Goal: Task Accomplishment & Management: Complete application form

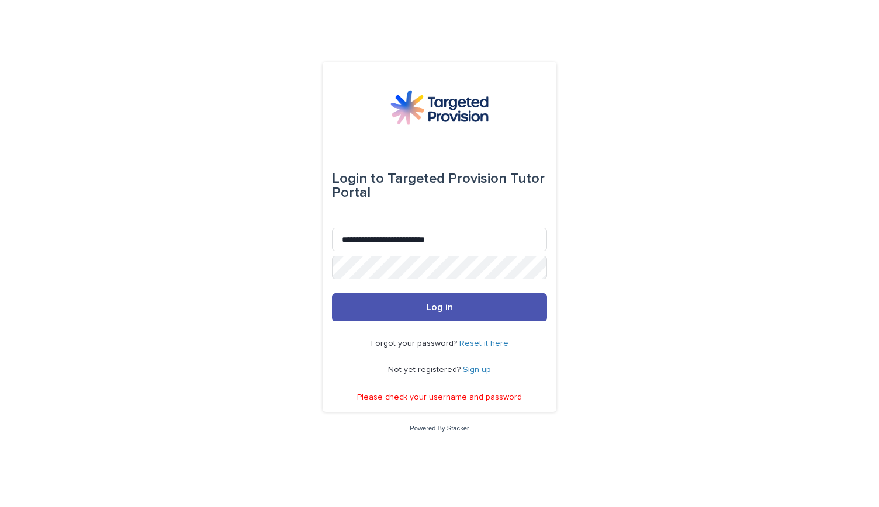
click at [450, 317] on button "Log in" at bounding box center [439, 307] width 215 height 28
click at [498, 342] on link "Reset it here" at bounding box center [483, 343] width 49 height 8
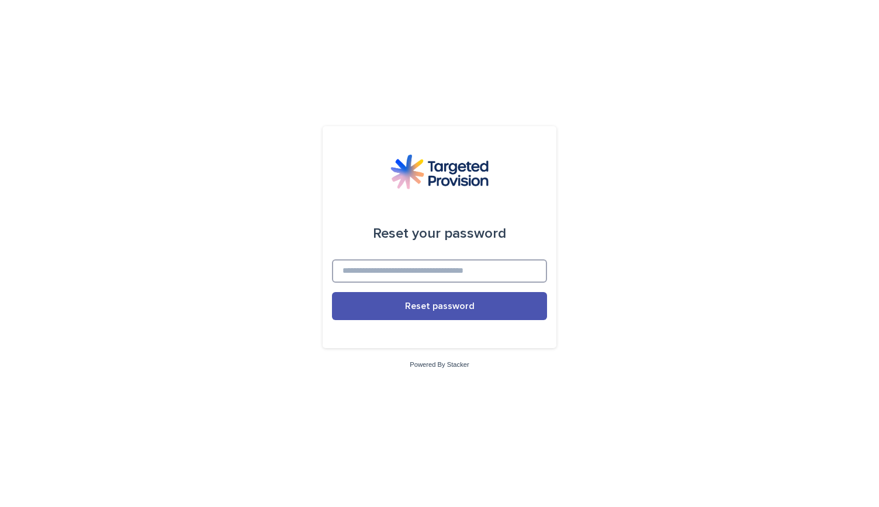
click at [492, 277] on input at bounding box center [439, 270] width 215 height 23
type input "**********"
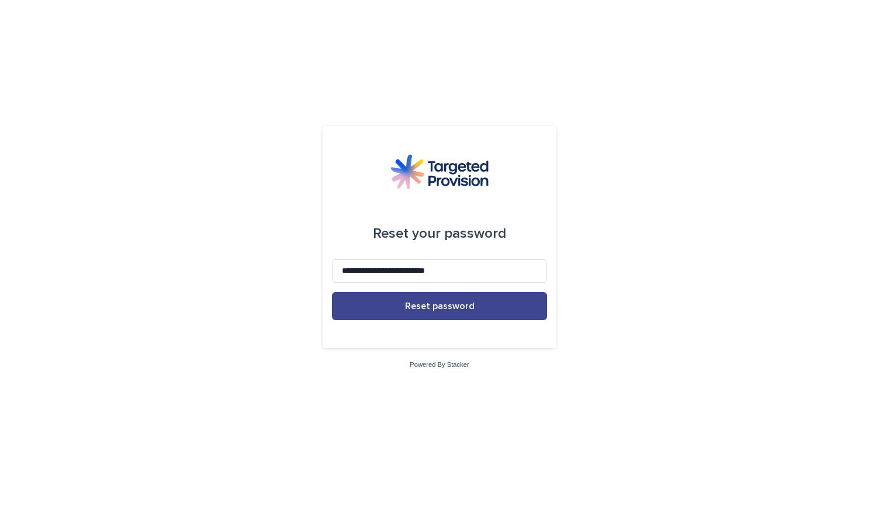
click at [479, 304] on button "Reset password" at bounding box center [439, 306] width 215 height 28
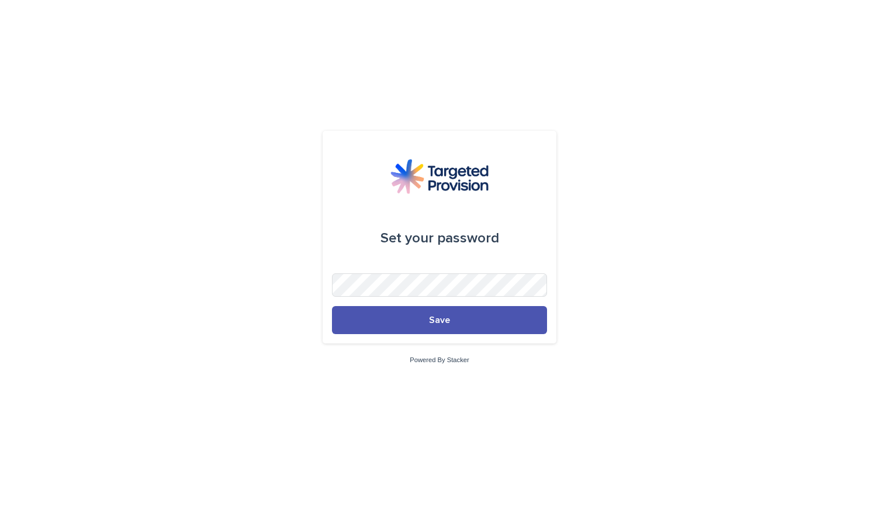
click at [701, 313] on div "Set your password Save Powered By Stacker" at bounding box center [439, 253] width 879 height 507
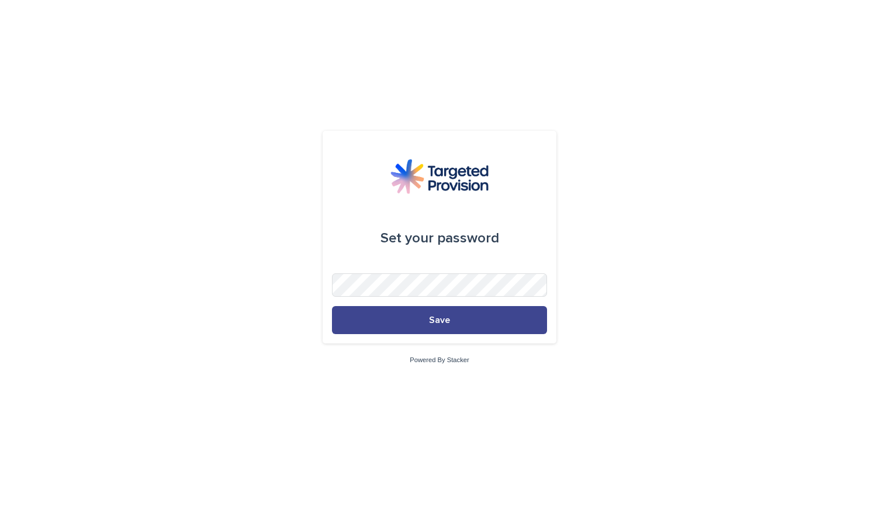
click at [439, 317] on span "Save" at bounding box center [439, 319] width 21 height 9
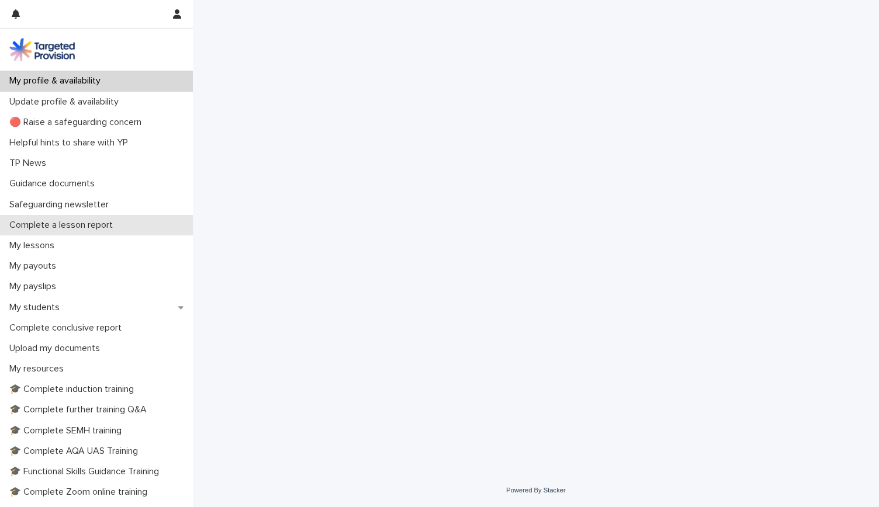
click at [96, 224] on p "Complete a lesson report" at bounding box center [63, 225] width 117 height 11
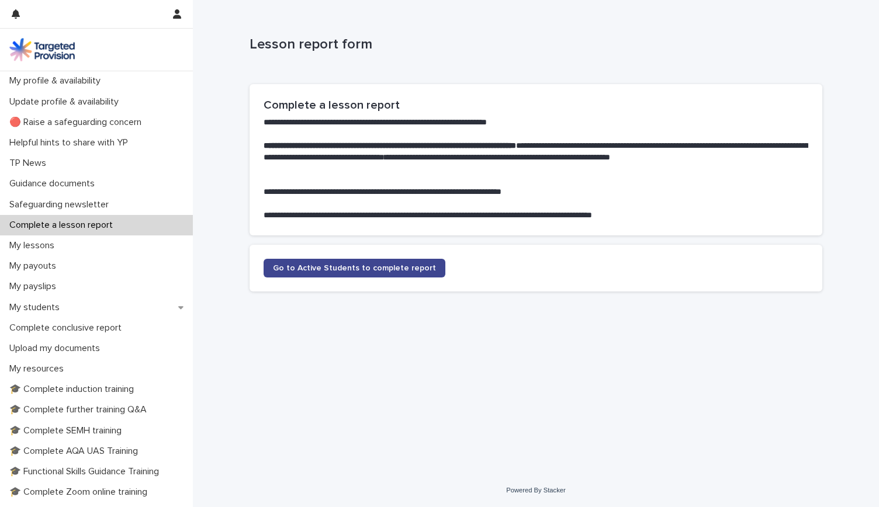
click at [367, 262] on link "Go to Active Students to complete report" at bounding box center [354, 268] width 182 height 19
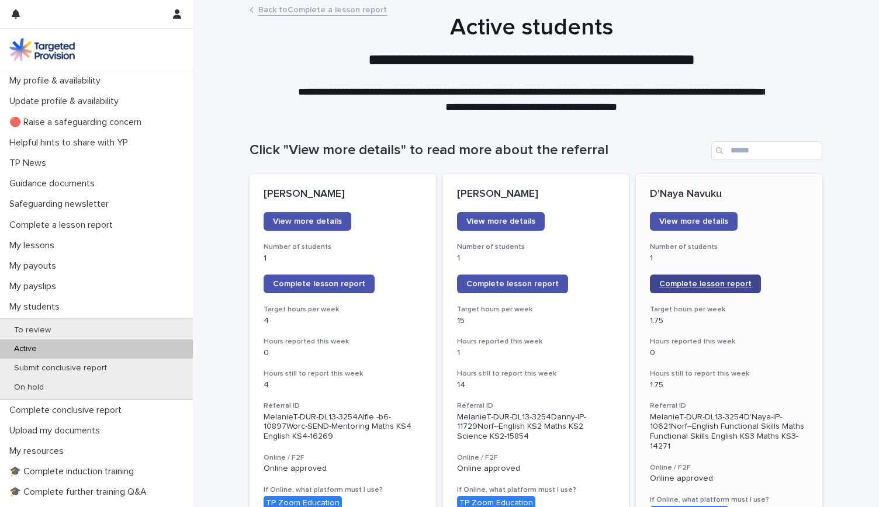
click at [716, 283] on span "Complete lesson report" at bounding box center [705, 284] width 92 height 8
